Goal: Transaction & Acquisition: Obtain resource

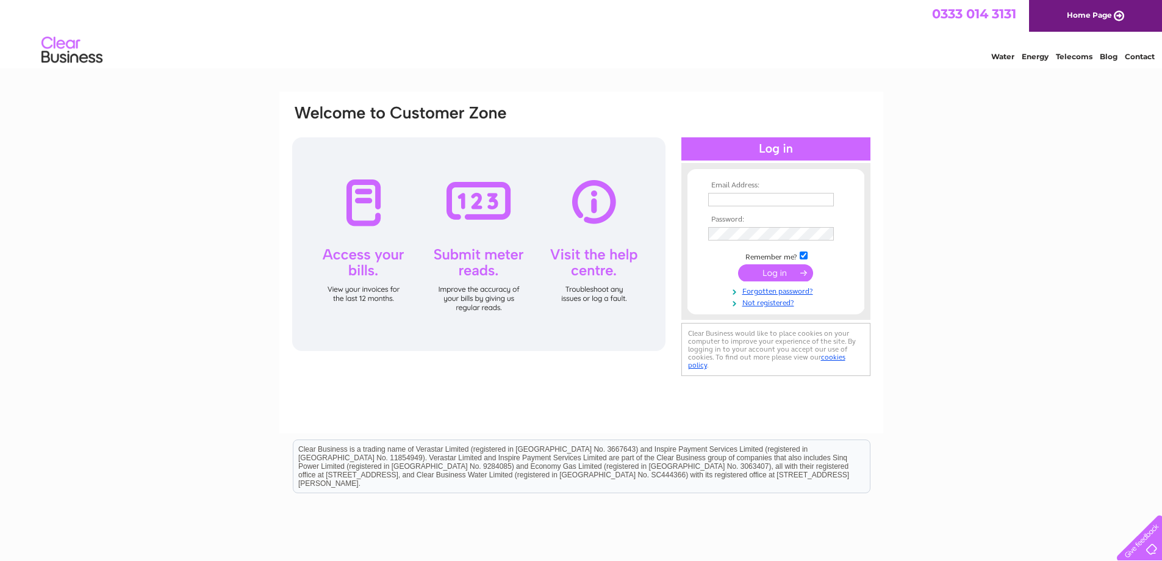
type input "accounts@tiffanyshotel.co.uk"
click at [764, 271] on input "submit" at bounding box center [775, 272] width 75 height 17
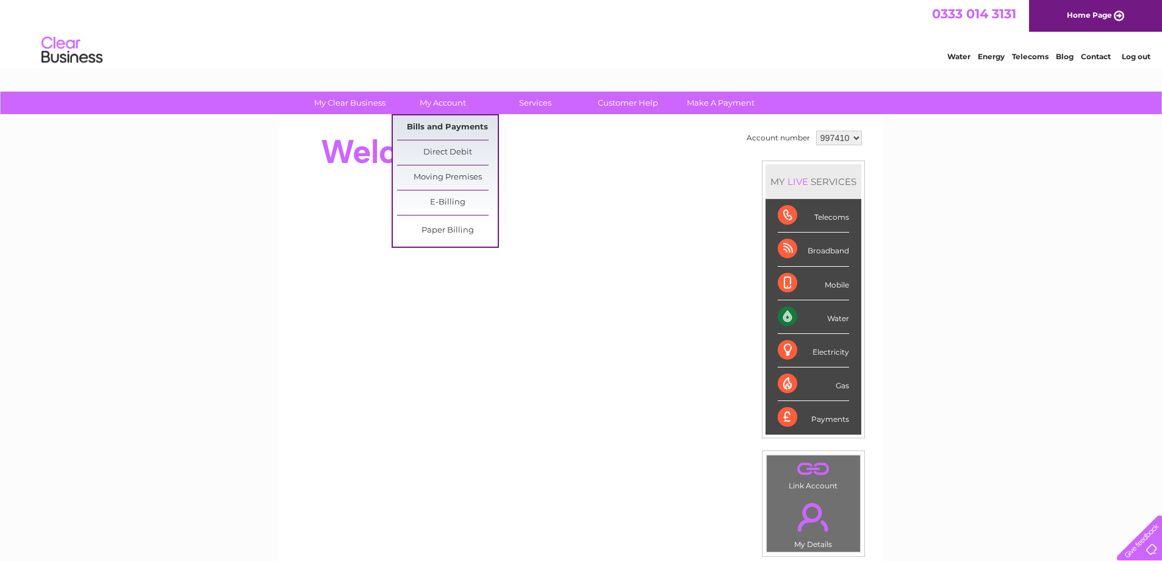
click at [453, 124] on link "Bills and Payments" at bounding box center [447, 127] width 101 height 24
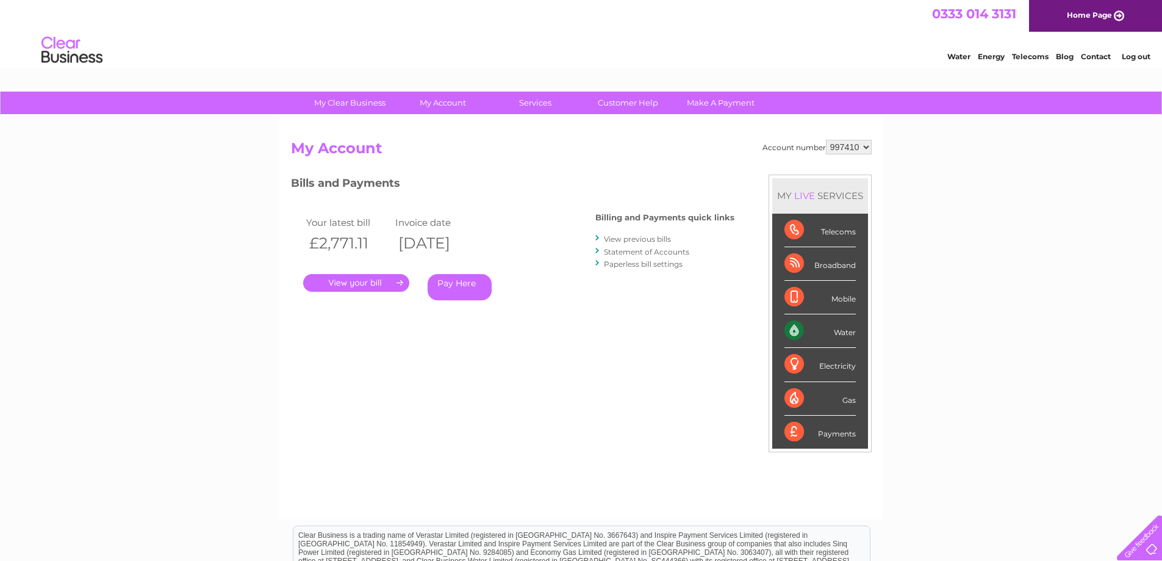
click at [362, 283] on link "." at bounding box center [356, 283] width 106 height 18
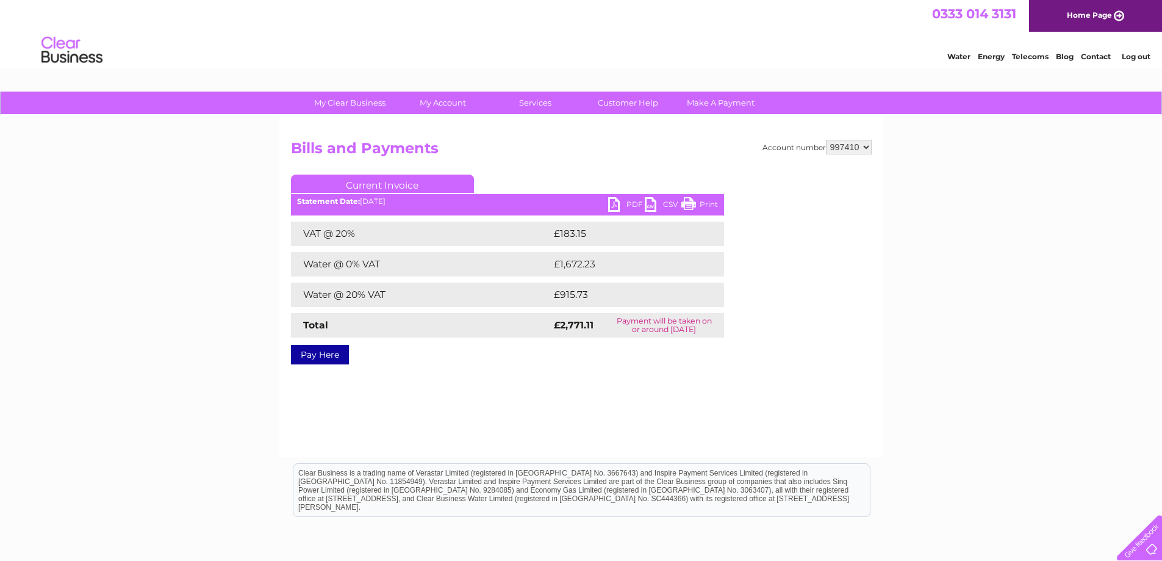
click at [636, 203] on link "PDF" at bounding box center [626, 206] width 37 height 18
click at [1132, 56] on link "Log out" at bounding box center [1136, 56] width 29 height 9
